Goal: Task Accomplishment & Management: Manage account settings

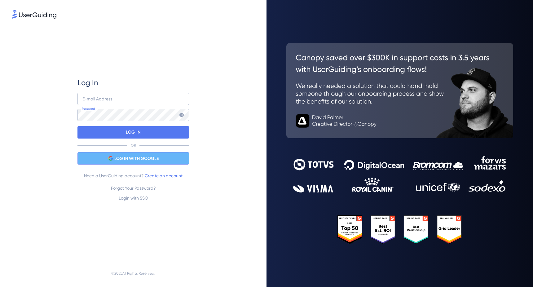
click at [148, 163] on div "LOG IN WITH GOOGLE" at bounding box center [134, 158] width 112 height 12
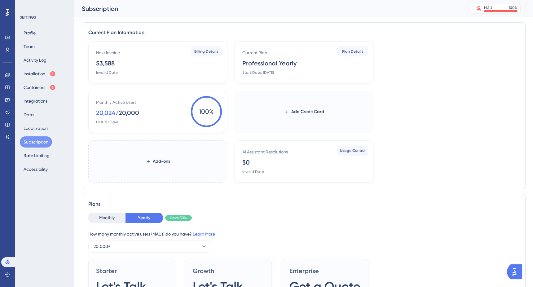
click at [204, 111] on span "100 %" at bounding box center [206, 111] width 31 height 31
click at [199, 52] on span "Billing Details" at bounding box center [206, 51] width 24 height 5
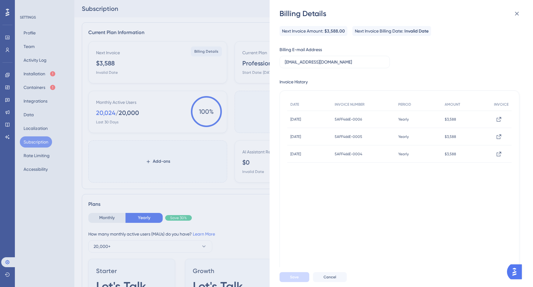
click at [243, 218] on div "Billing Details Next Invoice Amount: $3,588.00 Next Invoice Billing Date: Inval…" at bounding box center [266, 143] width 533 height 287
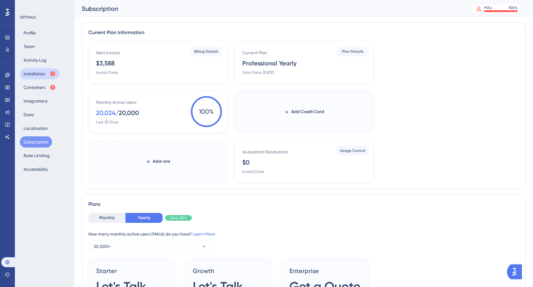
click at [42, 74] on button "Installation" at bounding box center [40, 73] width 40 height 11
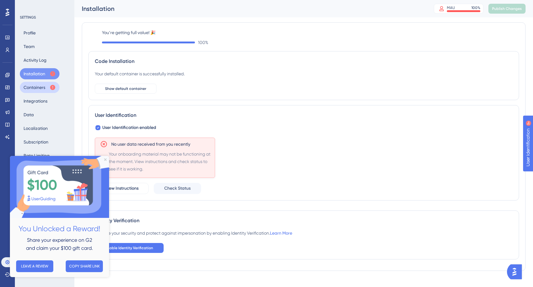
click at [43, 83] on button "Containers" at bounding box center [40, 87] width 40 height 11
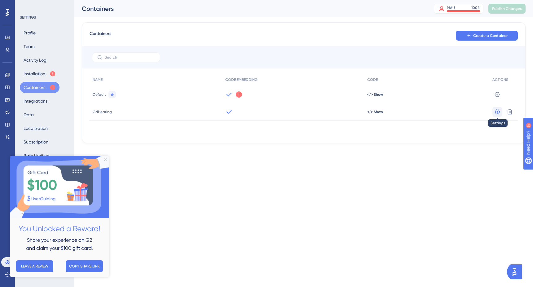
click at [496, 113] on icon at bounding box center [497, 111] width 5 height 5
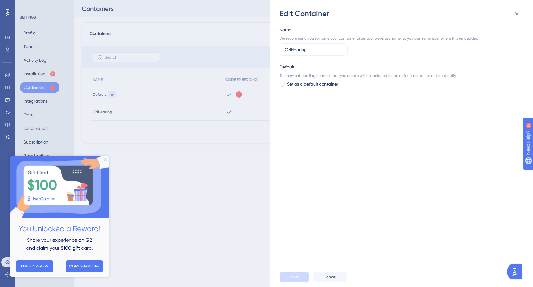
click at [219, 189] on div "Edit Container Name We recommend you to name your container after your websites…" at bounding box center [266, 143] width 533 height 287
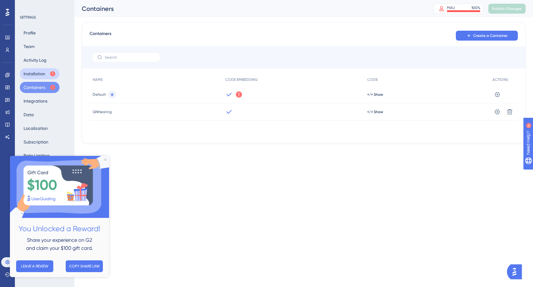
click at [38, 76] on button "Installation" at bounding box center [40, 73] width 40 height 11
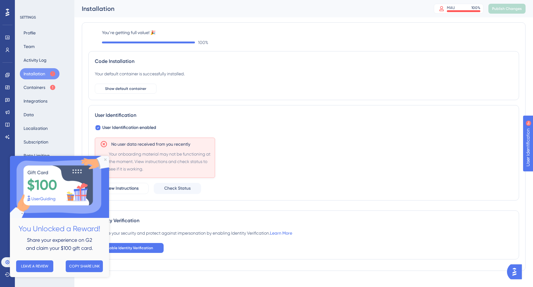
click at [108, 159] on img at bounding box center [59, 187] width 99 height 62
click at [106, 158] on icon "Close Preview" at bounding box center [105, 159] width 2 height 2
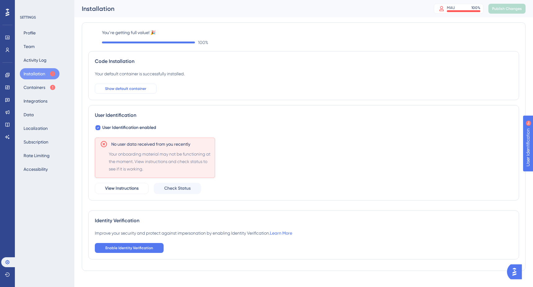
click at [129, 84] on button "Show default container" at bounding box center [126, 89] width 62 height 10
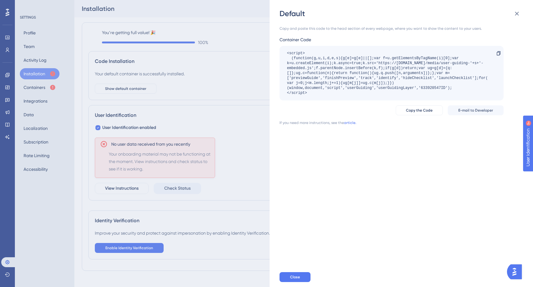
click at [316, 72] on div "<script> (function(g,u,i,d,e,s){g[e]=g[e]||[];var f=u.getElementsByTagName(i)[0…" at bounding box center [388, 73] width 203 height 45
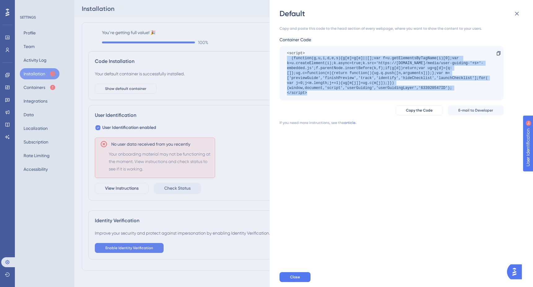
click at [316, 72] on div "<script> (function(g,u,i,d,e,s){g[e]=g[e]||[];var f=u.getElementsByTagName(i)[0…" at bounding box center [388, 73] width 203 height 45
